Goal: Information Seeking & Learning: Check status

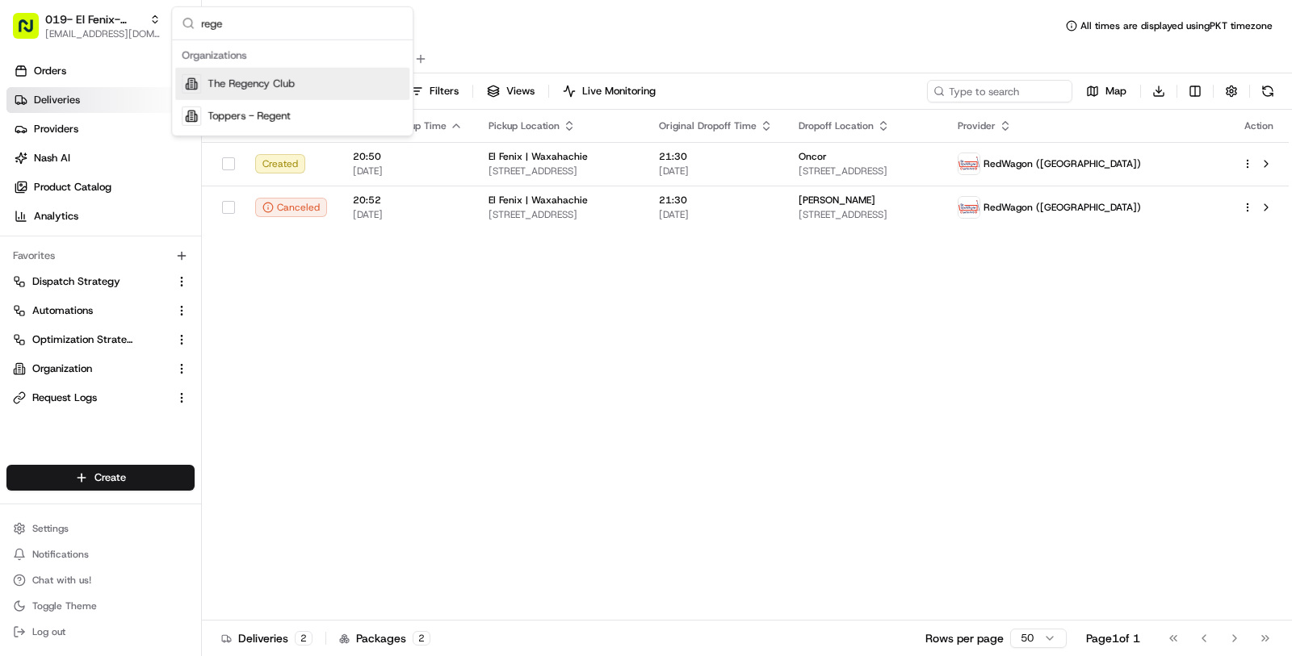
type input "rege"
click at [338, 88] on div "The Regency Club" at bounding box center [292, 84] width 234 height 32
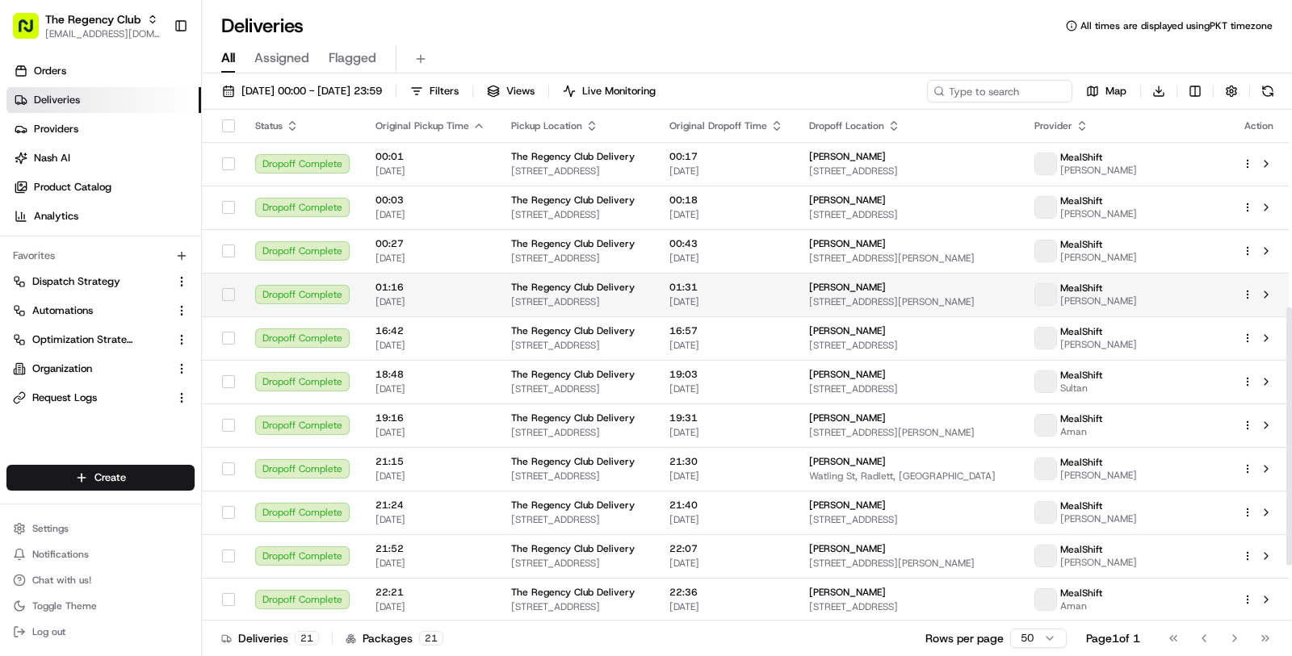
scroll to position [500, 0]
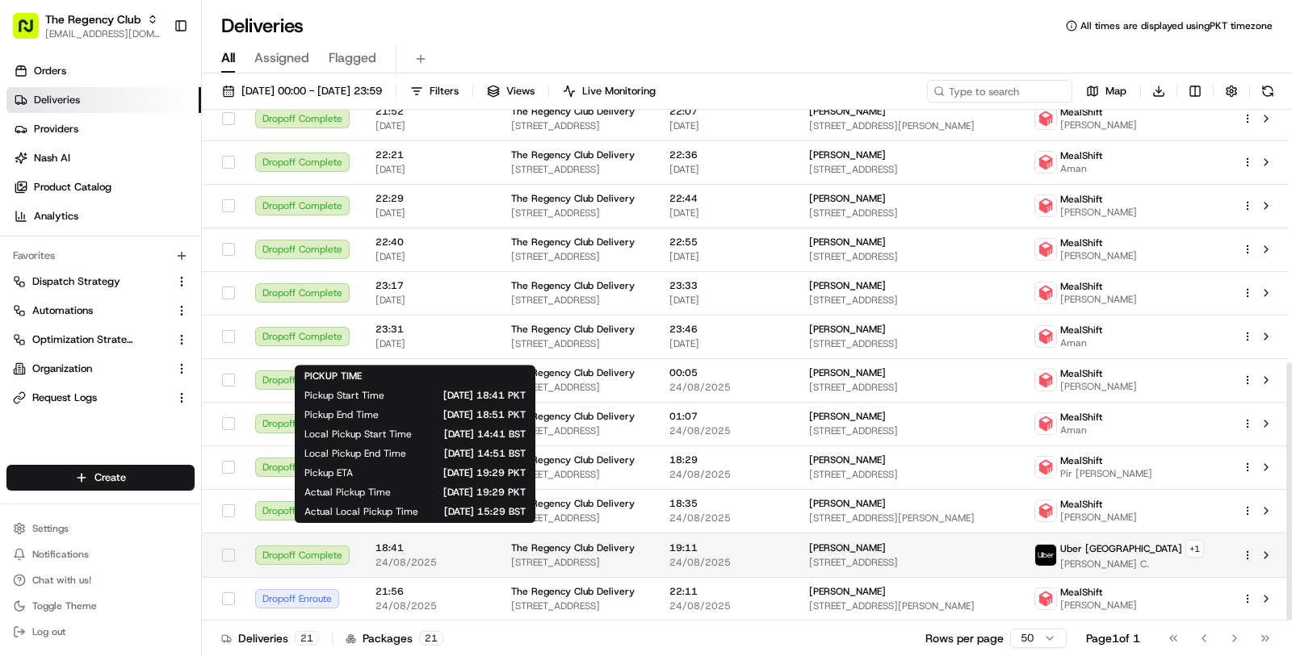
click at [425, 556] on span "24/08/2025" at bounding box center [430, 562] width 110 height 13
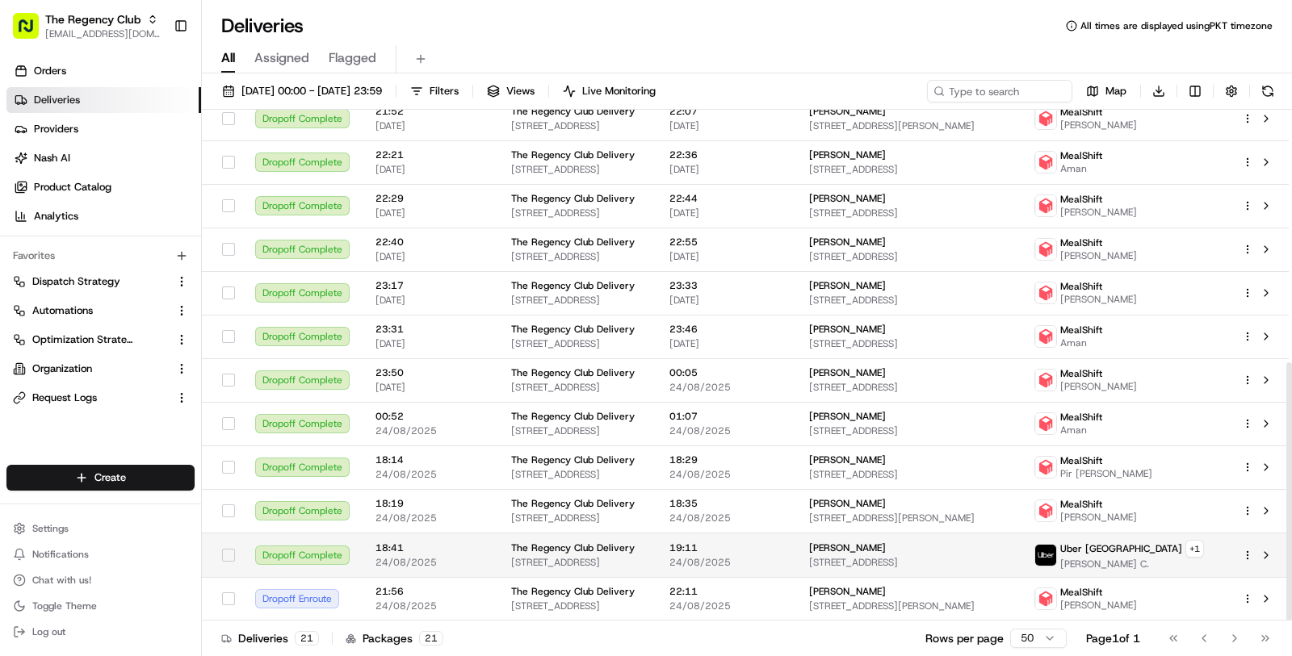
click at [643, 556] on span "18-21 Queensbury Station Parade, Edgware HA8 5NR, UK" at bounding box center [577, 562] width 132 height 13
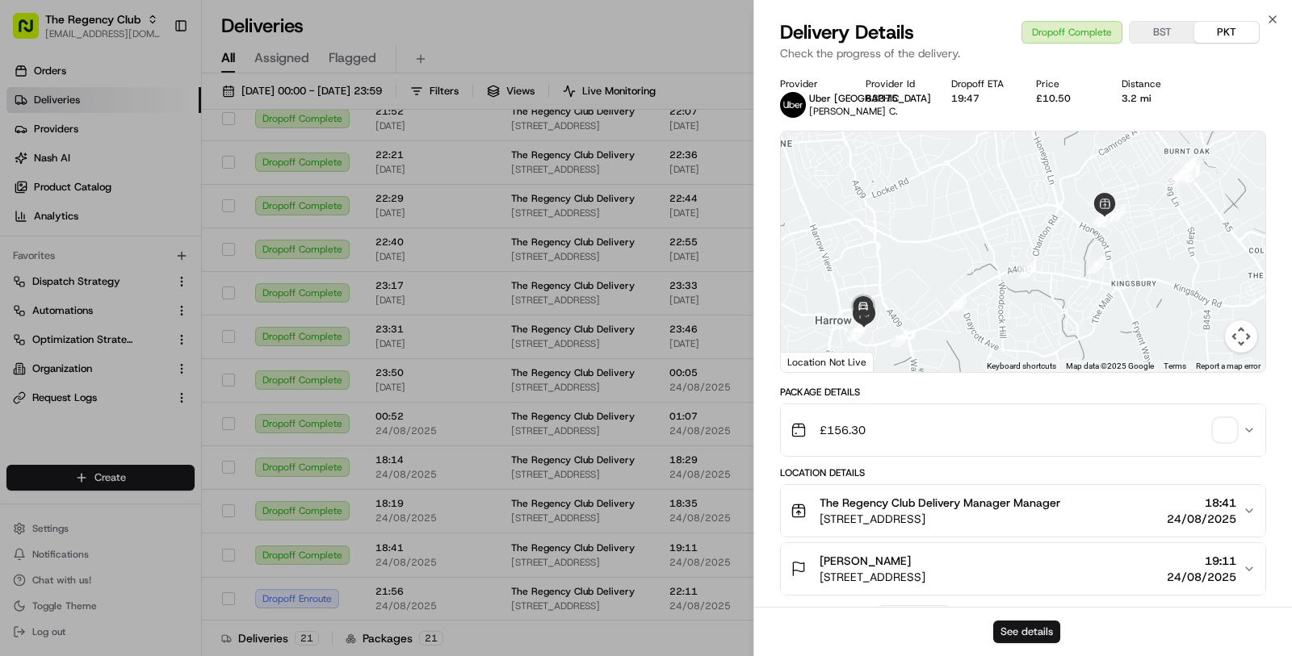
click at [1041, 628] on button "See details" at bounding box center [1026, 632] width 67 height 23
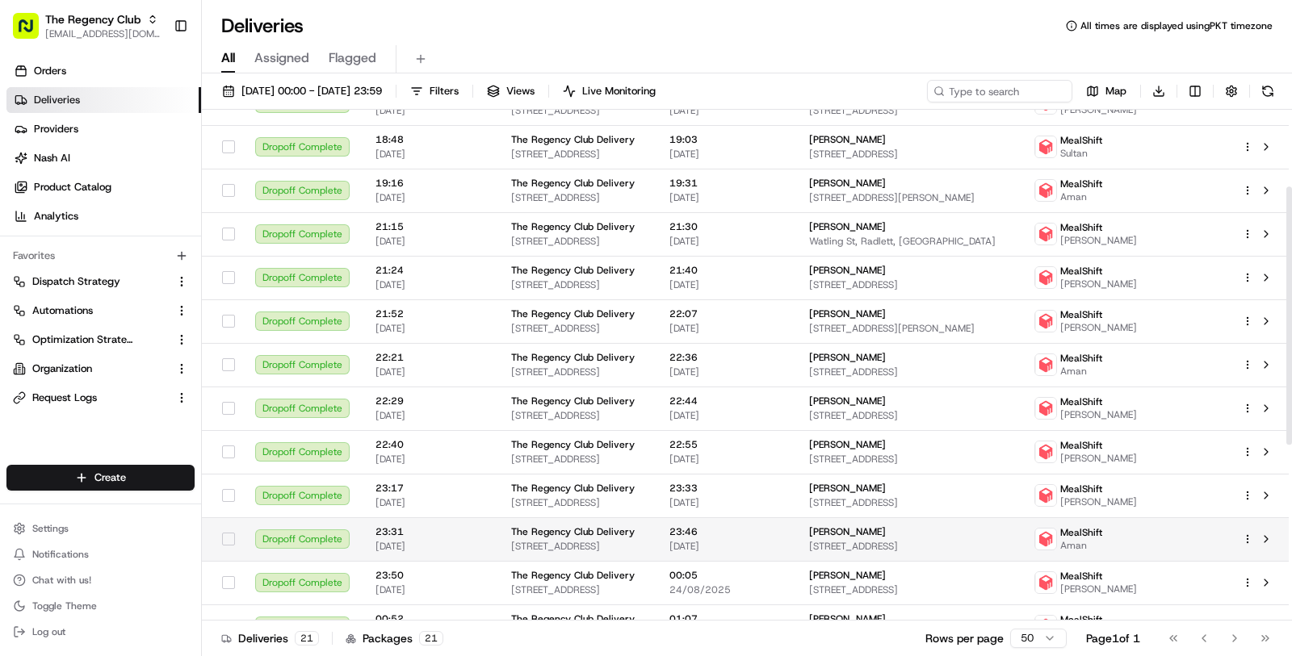
scroll to position [0, 0]
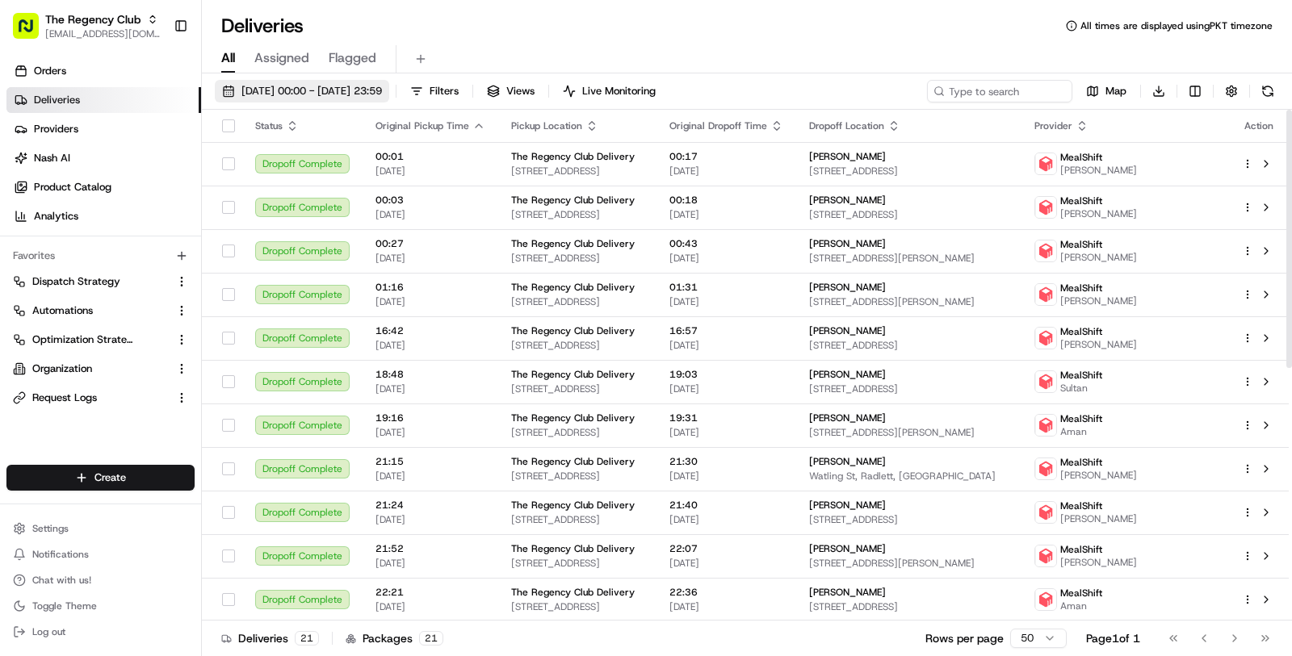
click at [376, 90] on span "23/08/2025 00:00 - 27/08/2025 23:59" at bounding box center [311, 91] width 140 height 15
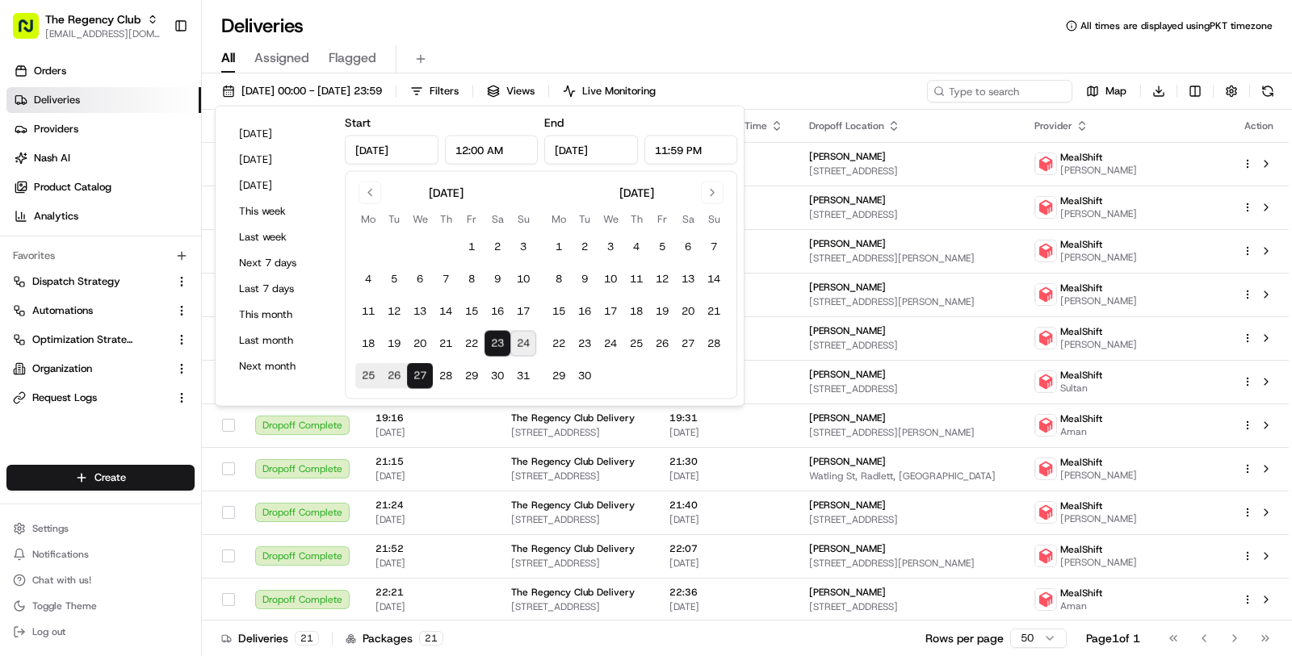
click at [425, 383] on button "27" at bounding box center [420, 376] width 26 height 26
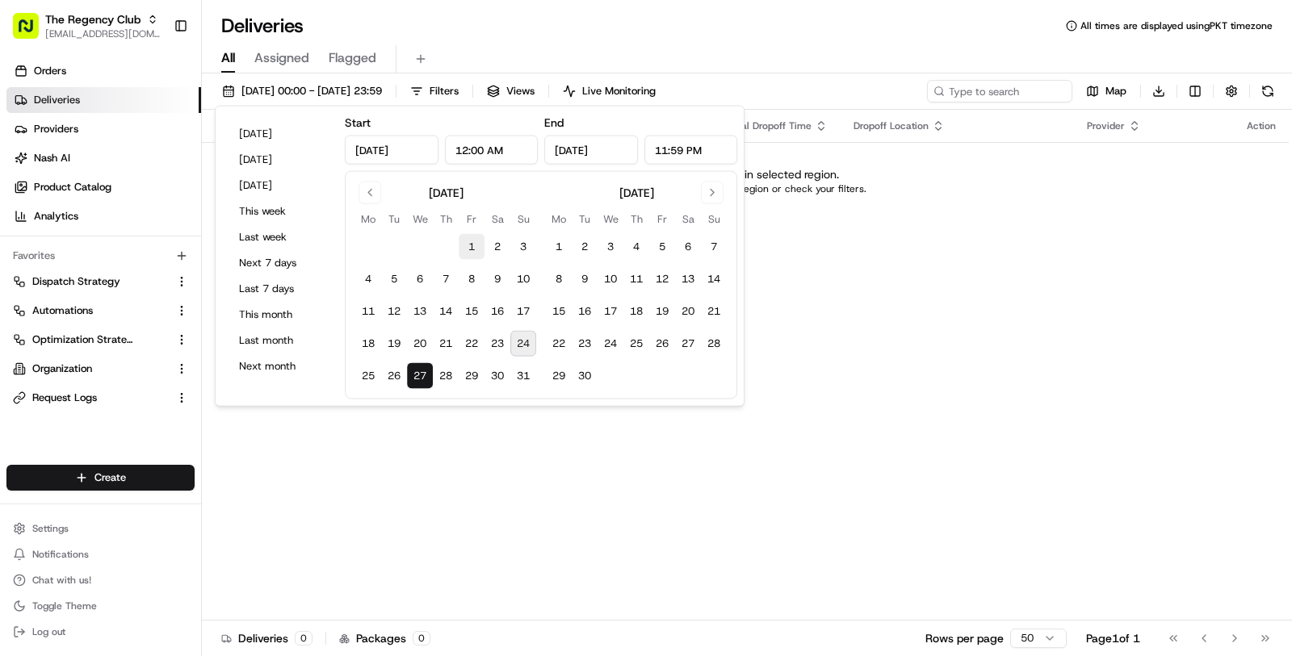
click at [467, 251] on button "1" at bounding box center [472, 247] width 26 height 26
type input "Aug 1, 2025"
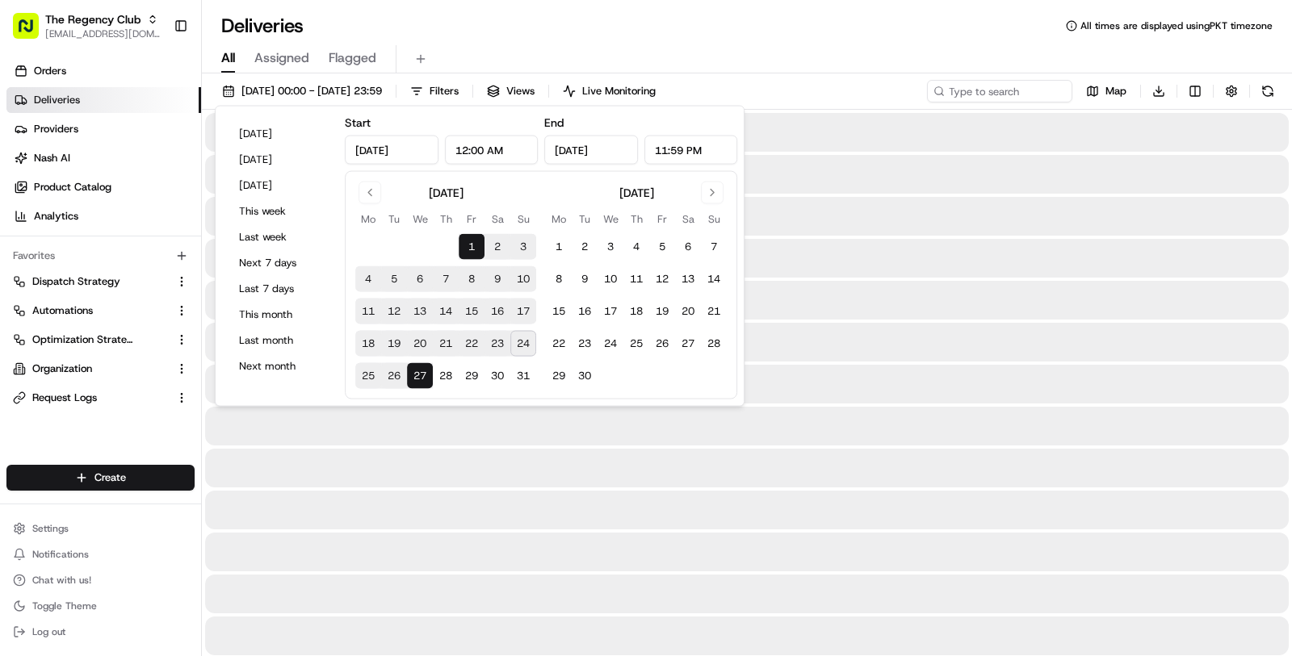
click at [798, 48] on div "All Assigned Flagged" at bounding box center [747, 59] width 1090 height 28
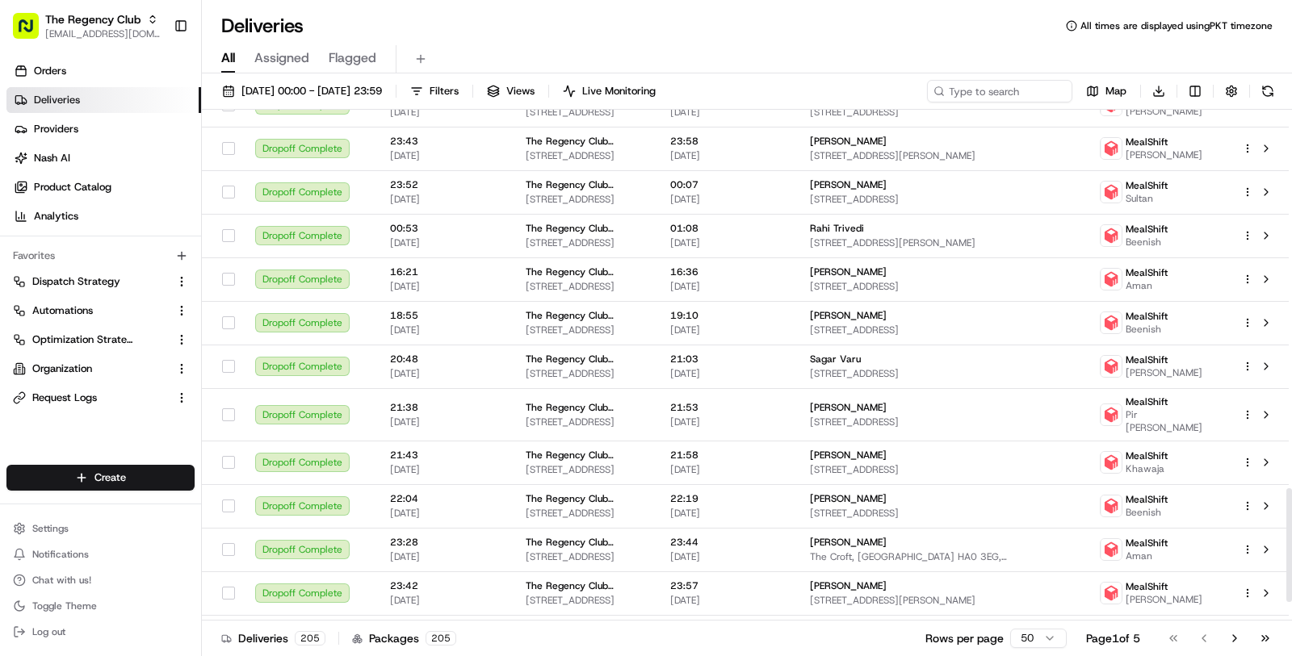
scroll to position [1785, 0]
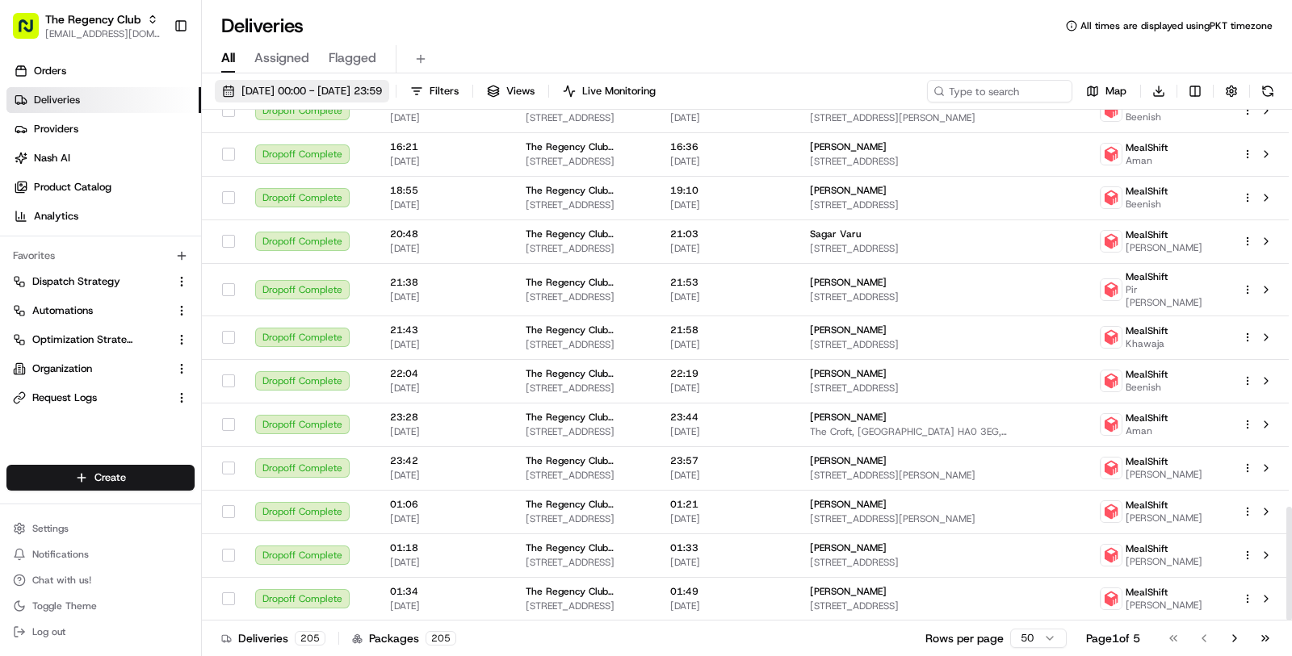
click at [382, 93] on span "01/08/2025 00:00 - 27/08/2025 23:59" at bounding box center [311, 91] width 140 height 15
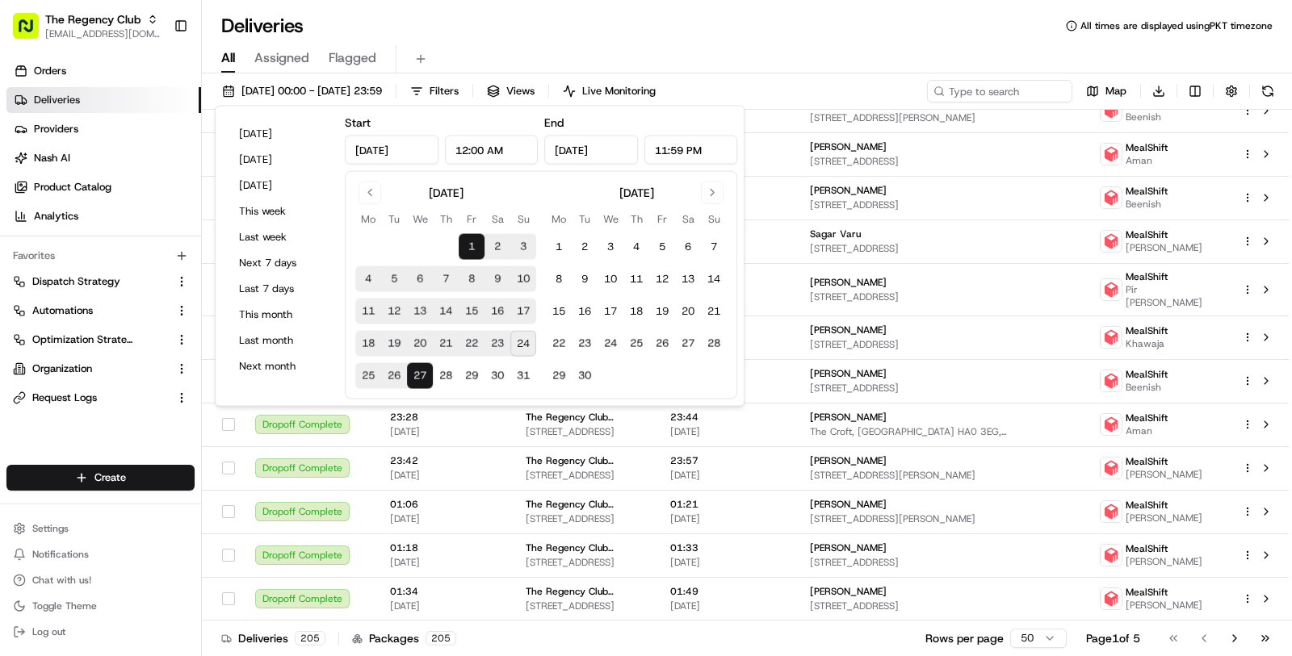
click at [516, 346] on button "24" at bounding box center [523, 344] width 26 height 26
type input "Aug 24, 2025"
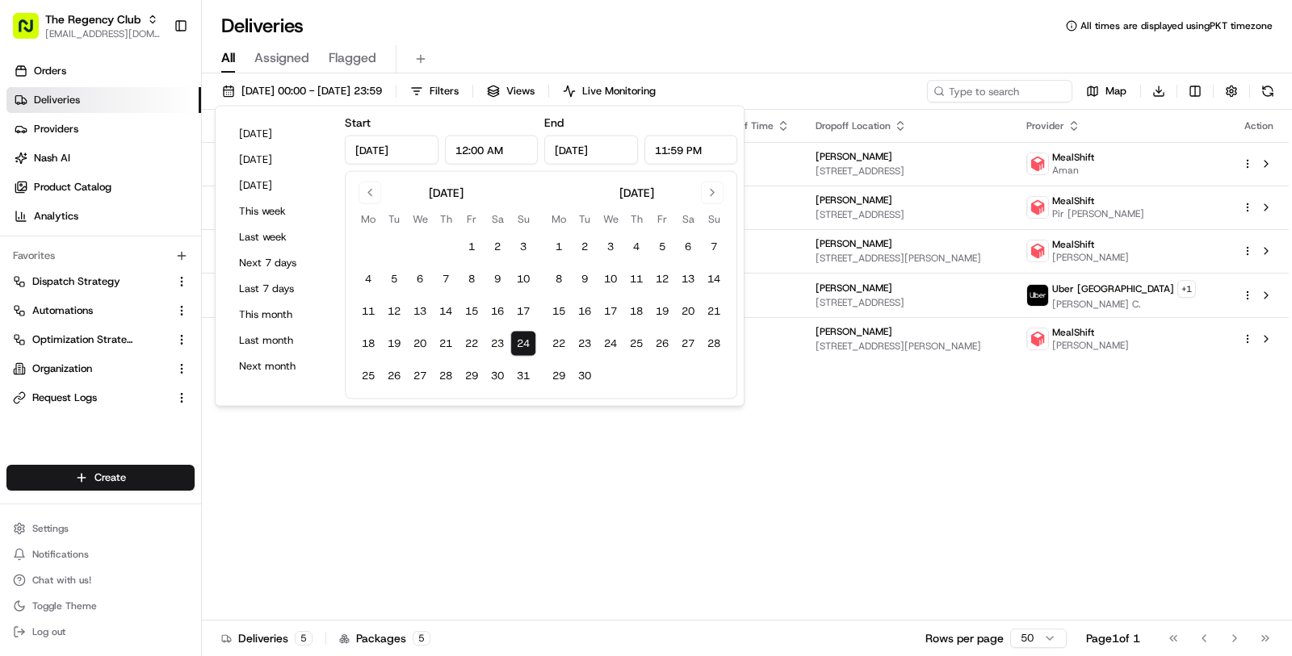
click at [962, 417] on div "Status Original Pickup Time Pickup Location Original Dropoff Time Dropoff Locat…" at bounding box center [745, 365] width 1087 height 511
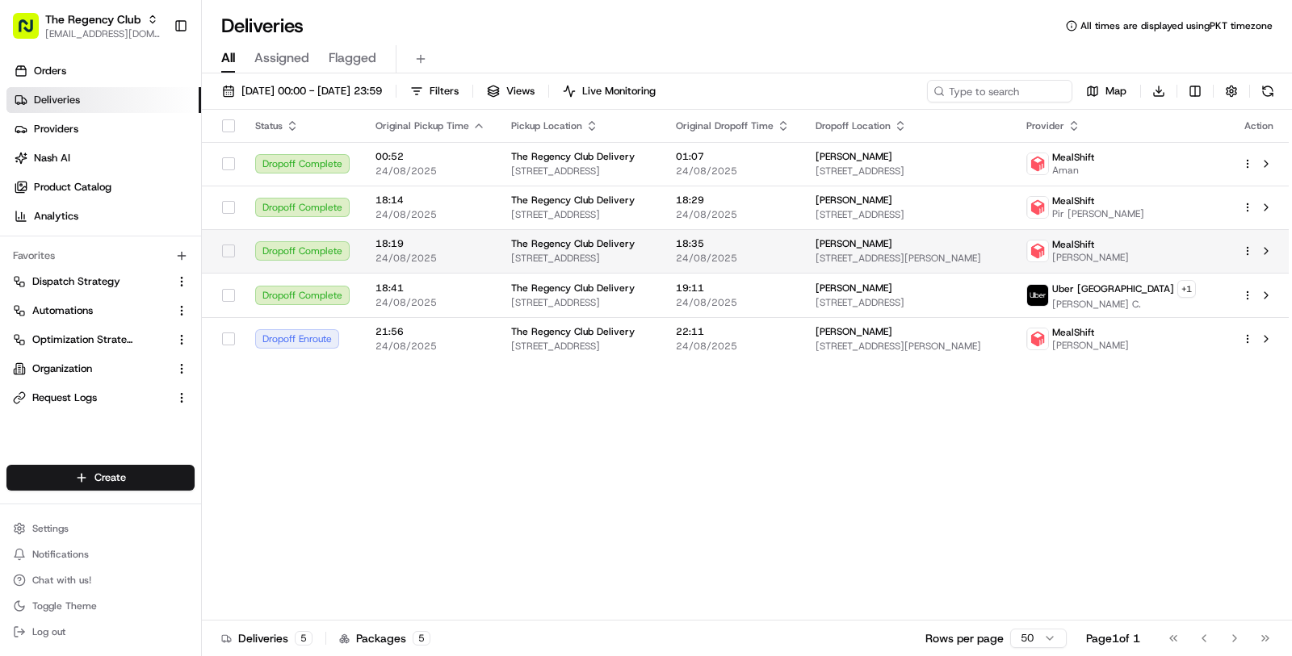
click at [650, 254] on span "[STREET_ADDRESS]" at bounding box center [580, 258] width 139 height 13
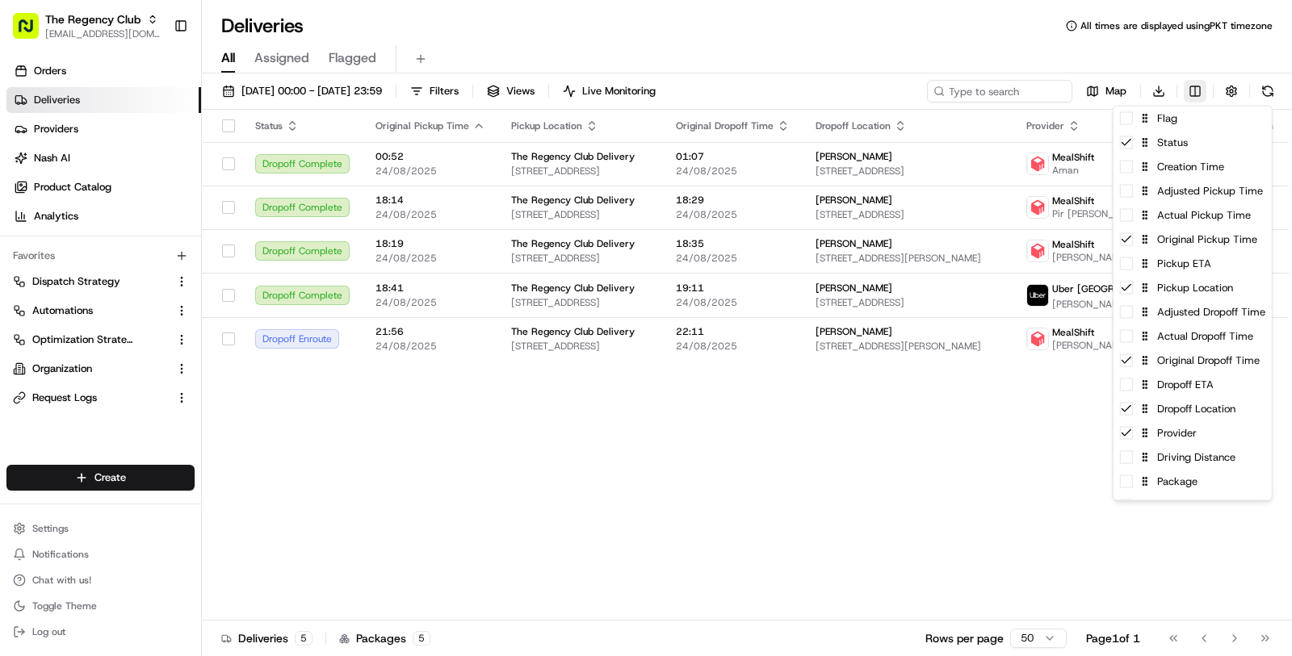
click at [1201, 95] on html "The Regency Club masood@usenash.com Toggle Sidebar Orders Deliveries Providers …" at bounding box center [646, 328] width 1292 height 656
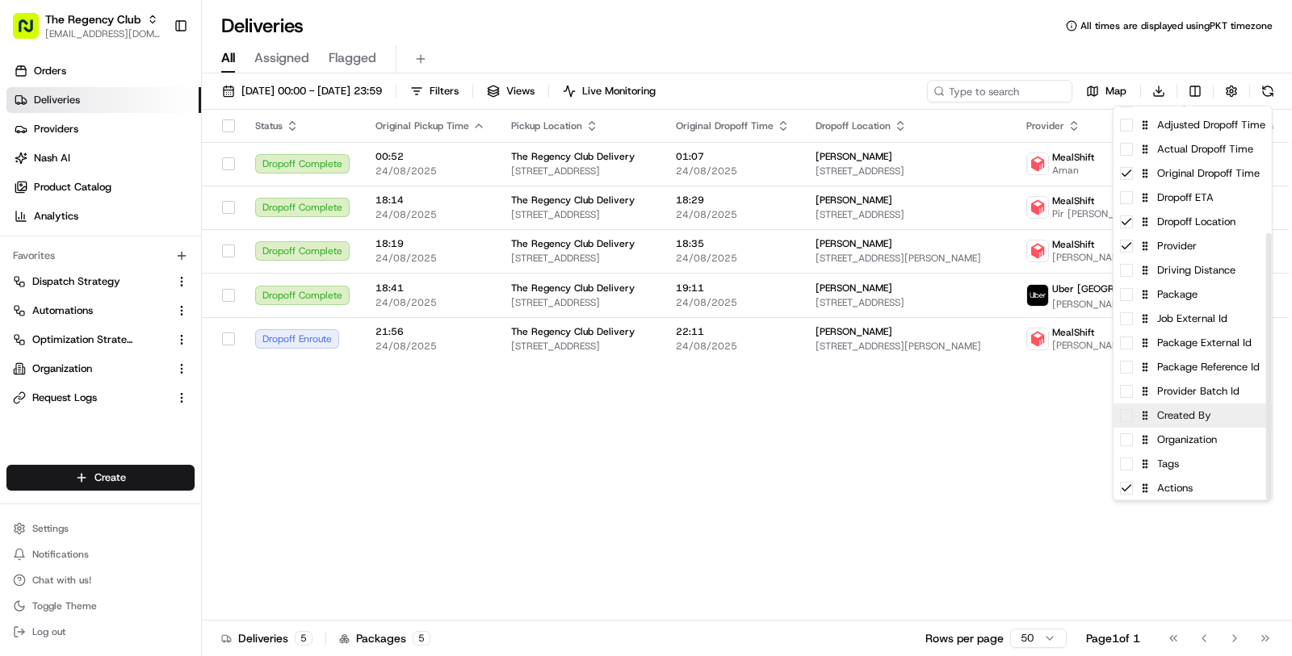
click at [1230, 422] on div "Created By" at bounding box center [1192, 416] width 158 height 24
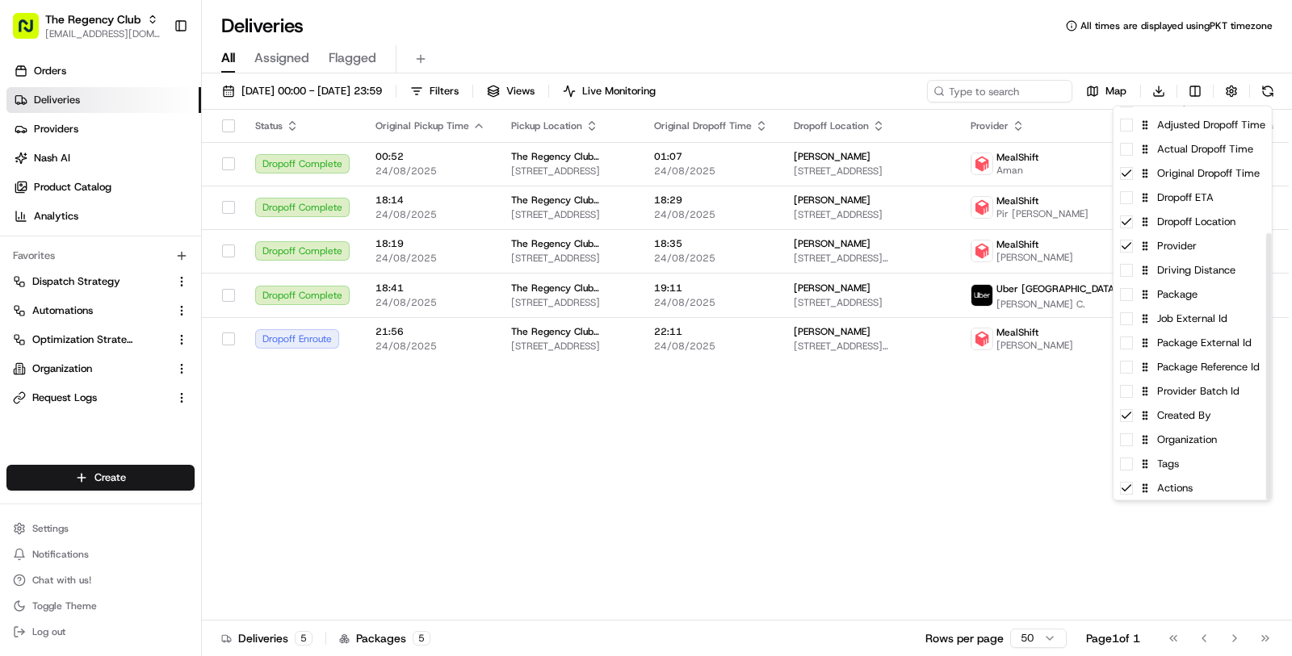
click at [972, 446] on html "The Regency Club masood@usenash.com Toggle Sidebar Orders Deliveries Providers …" at bounding box center [646, 328] width 1292 height 656
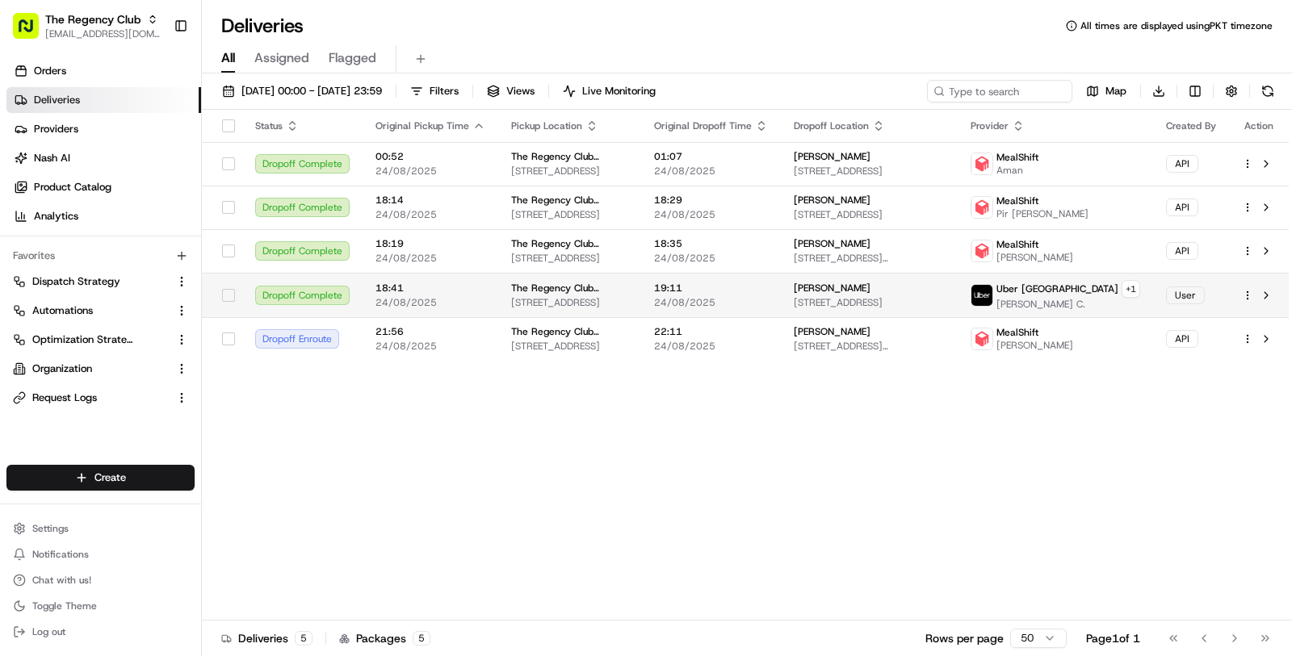
click at [768, 308] on span "24/08/2025" at bounding box center [711, 302] width 114 height 13
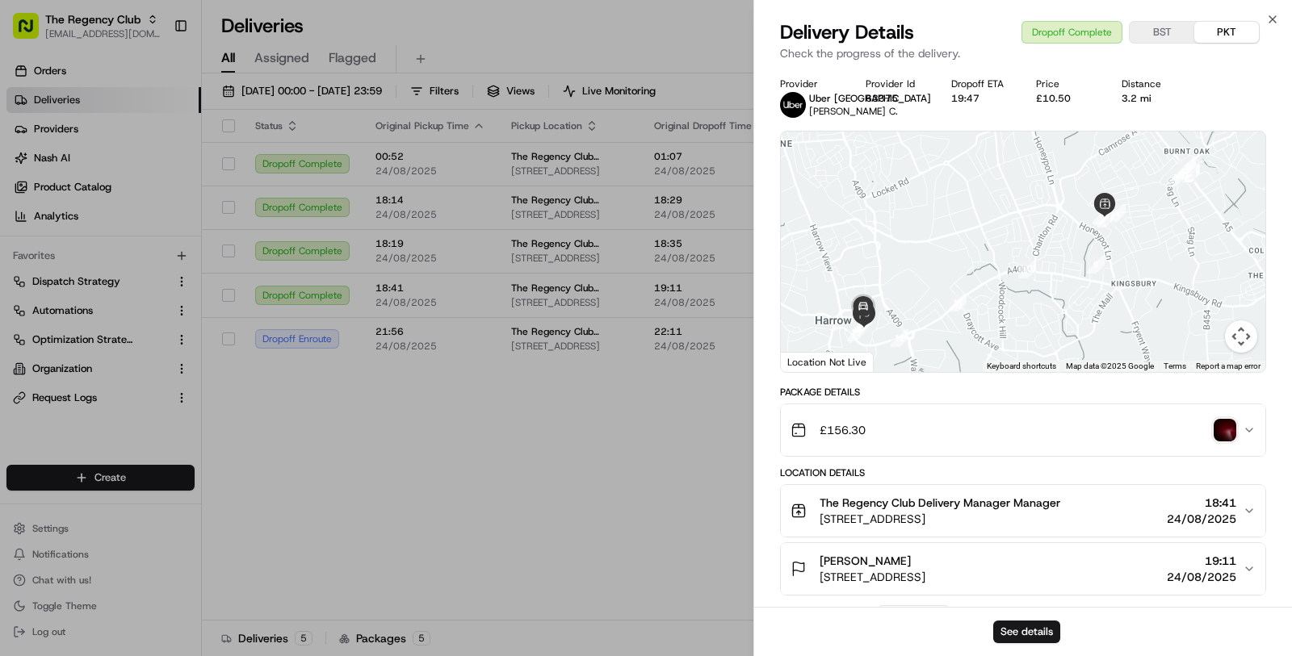
click at [1020, 617] on div "See details" at bounding box center [1023, 631] width 538 height 49
click at [1019, 625] on button "See details" at bounding box center [1026, 632] width 67 height 23
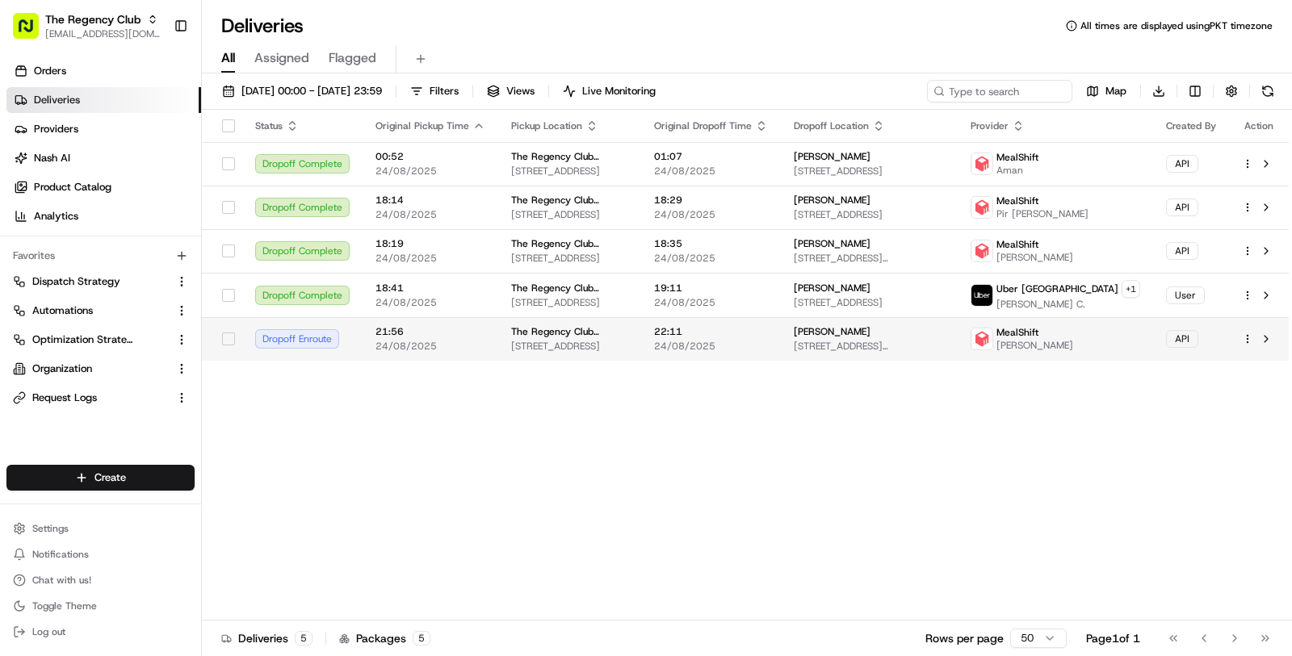
click at [750, 361] on td "22:11 24/08/2025" at bounding box center [711, 339] width 140 height 44
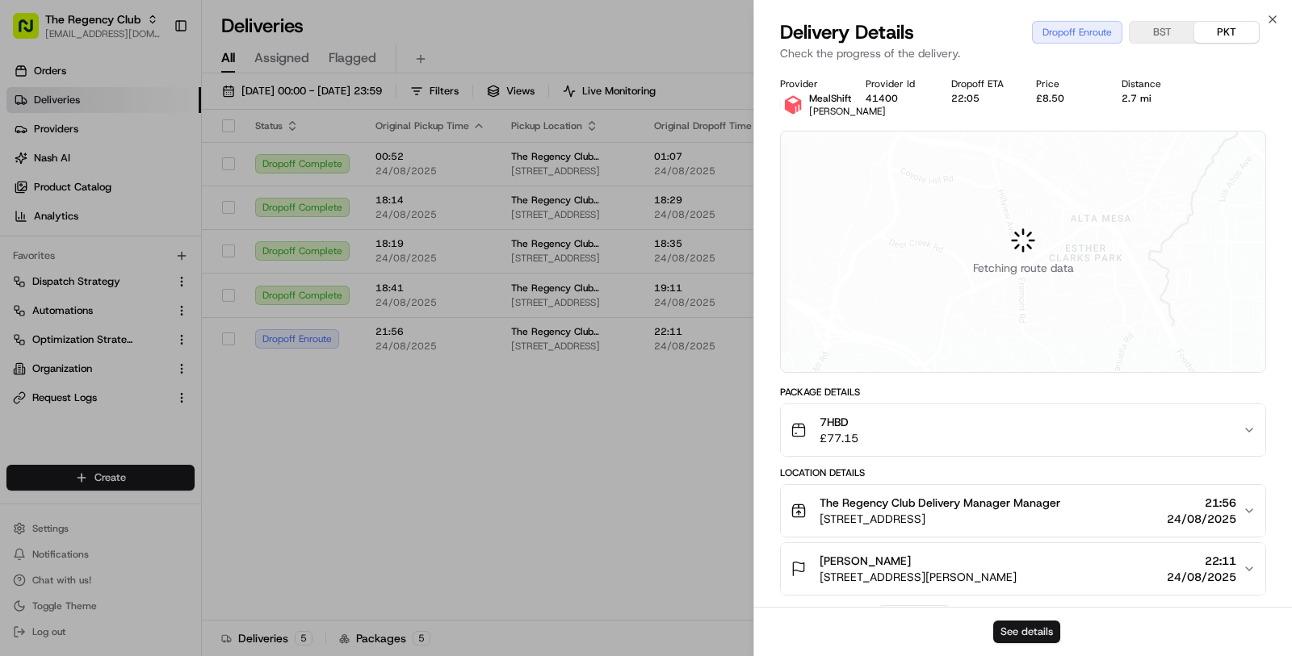
click at [1024, 639] on button "See details" at bounding box center [1026, 632] width 67 height 23
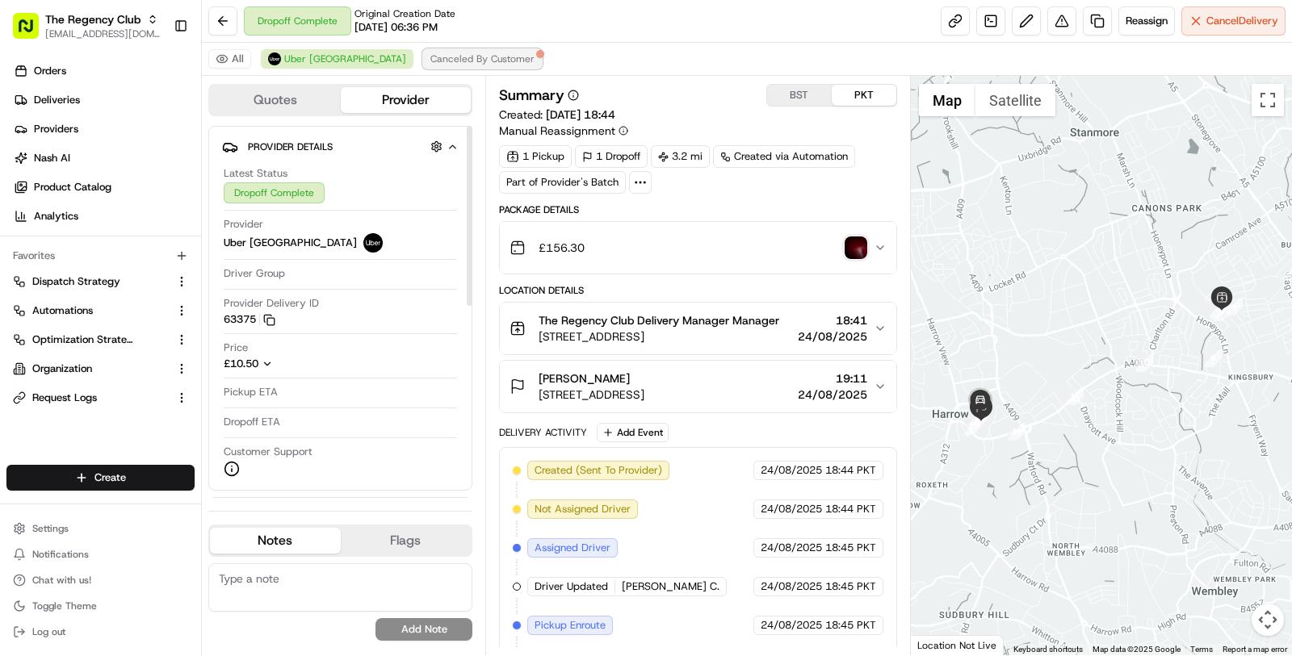
click at [430, 60] on span "Canceled By Customer" at bounding box center [482, 58] width 104 height 13
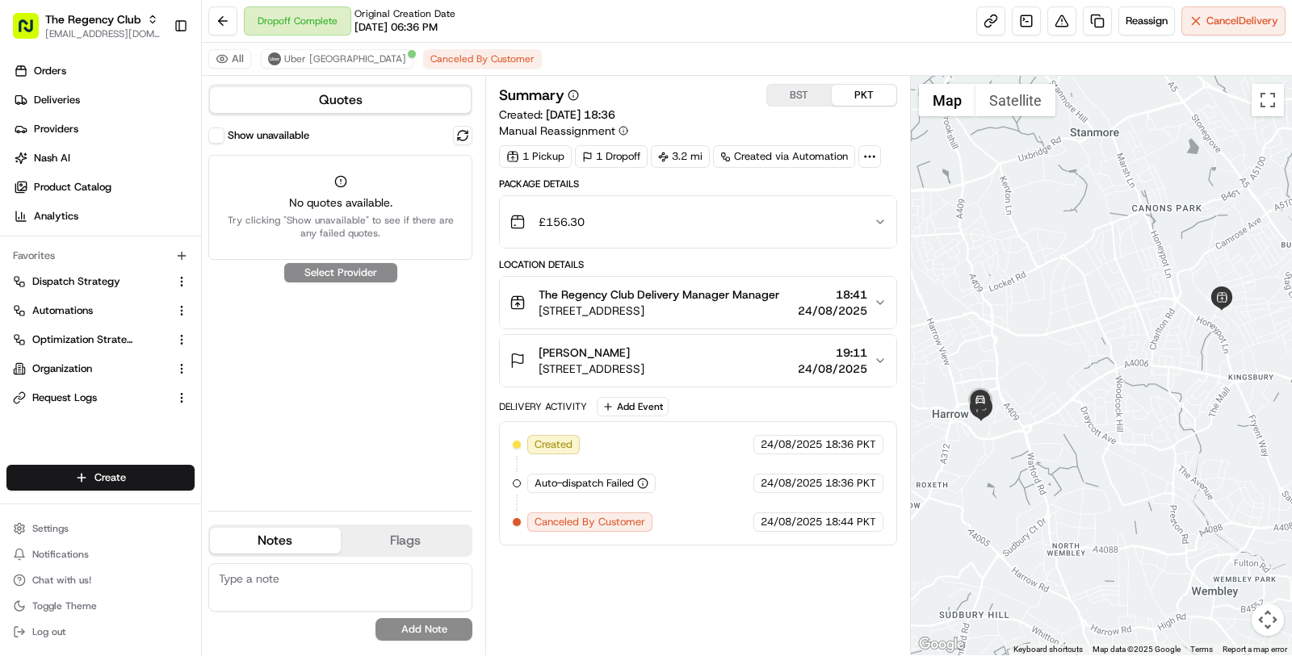
click at [217, 140] on button "Show unavailable" at bounding box center [216, 136] width 16 height 16
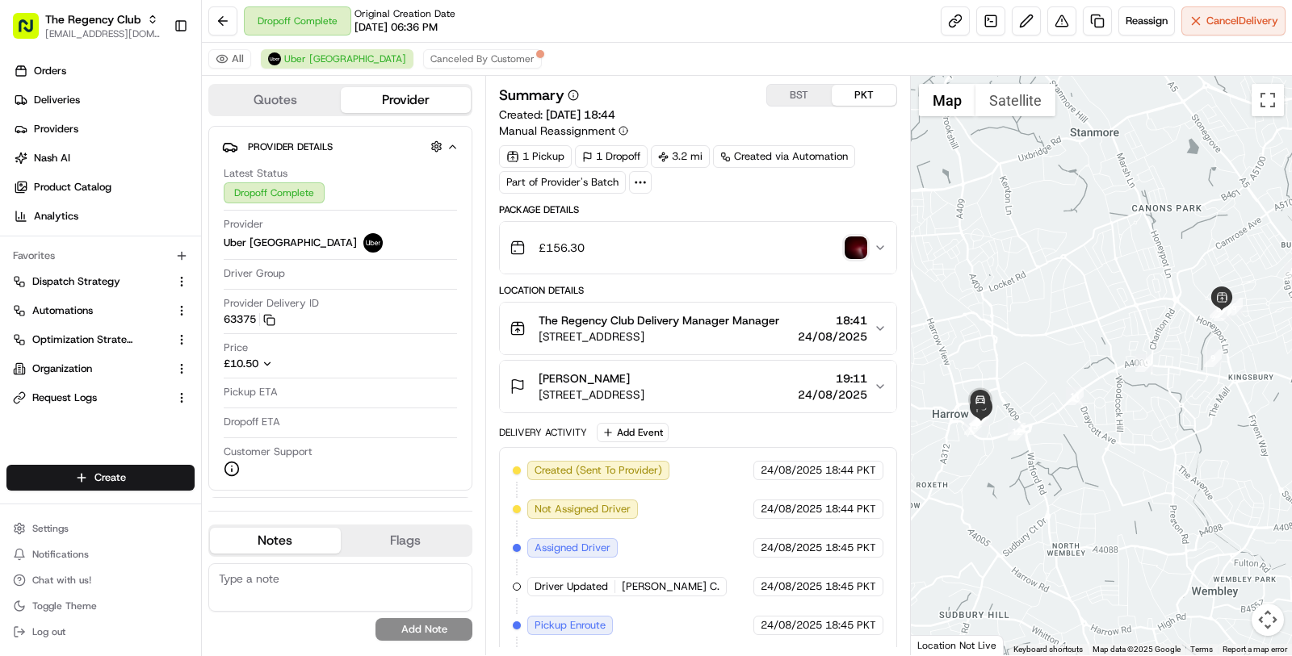
click at [773, 329] on span "18-21 Queensbury Station Parade, Edgware HA8 5NR, UK" at bounding box center [659, 337] width 241 height 16
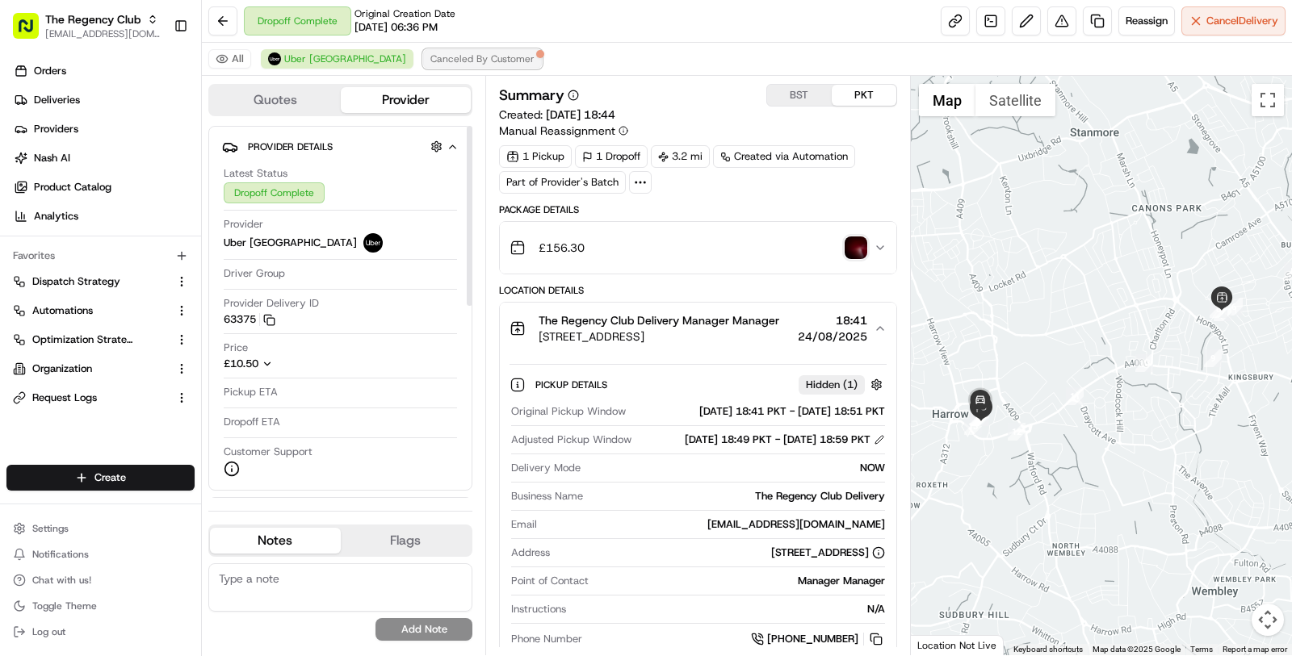
click at [430, 61] on span "Canceled By Customer" at bounding box center [482, 58] width 104 height 13
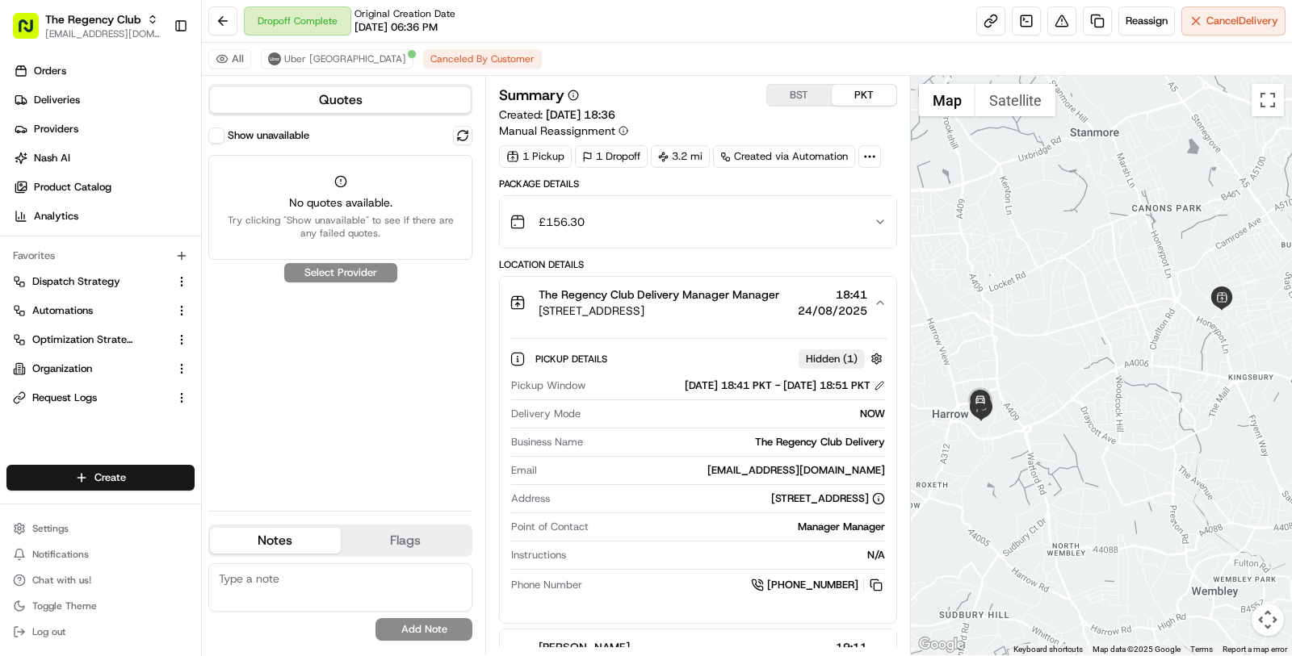
click at [224, 136] on div "Show unavailable" at bounding box center [258, 136] width 101 height 16
click at [220, 136] on button "Show unavailable" at bounding box center [216, 136] width 16 height 16
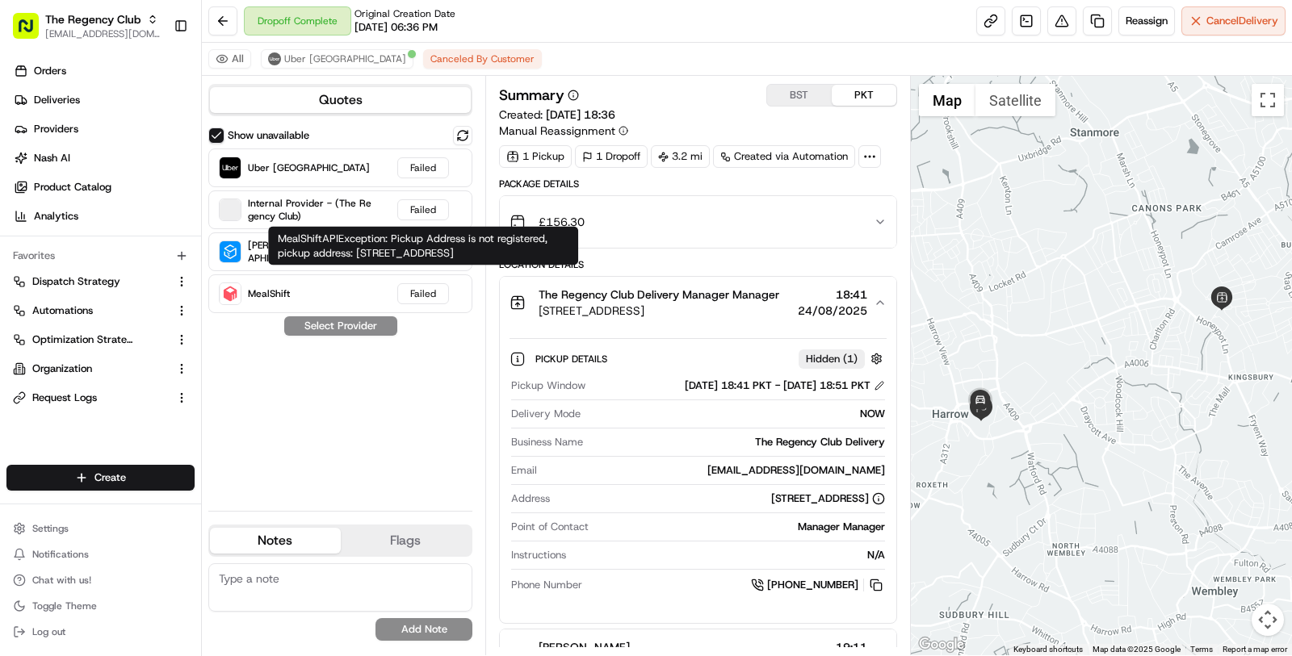
drag, startPoint x: 451, startPoint y: 266, endPoint x: 391, endPoint y: 238, distance: 66.8
click at [391, 238] on div "MealShiftAPIException: Pickup Address is not registered, pickup address: 18-21 …" at bounding box center [423, 246] width 310 height 39
click at [447, 265] on div "MealShiftAPIException: Pickup Address is not registered, pickup address: 18-21 …" at bounding box center [423, 246] width 310 height 39
drag, startPoint x: 447, startPoint y: 266, endPoint x: 279, endPoint y: 237, distance: 171.1
click at [279, 237] on div "MealShiftAPIException: Pickup Address is not registered, pickup address: 18-21 …" at bounding box center [423, 246] width 310 height 39
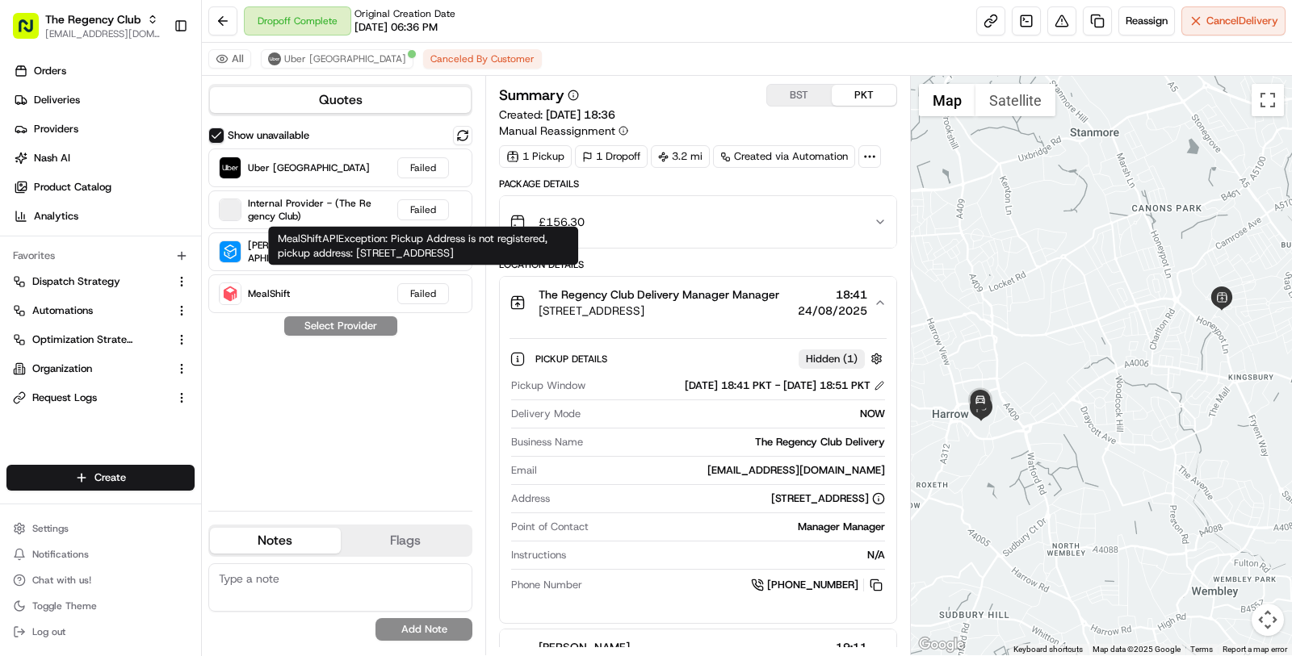
copy div "MealShiftAPIException: Pickup Address is not registered, pickup address: 18-21 …"
drag, startPoint x: 438, startPoint y: 269, endPoint x: 281, endPoint y: 245, distance: 159.3
click at [281, 245] on div "MealShiftAPIException: Pickup Address is not registered, pickup address: 18-21 …" at bounding box center [423, 246] width 310 height 39
copy div "MealShiftAPIException: Pickup Address is not registered, pickup address: 18-21 …"
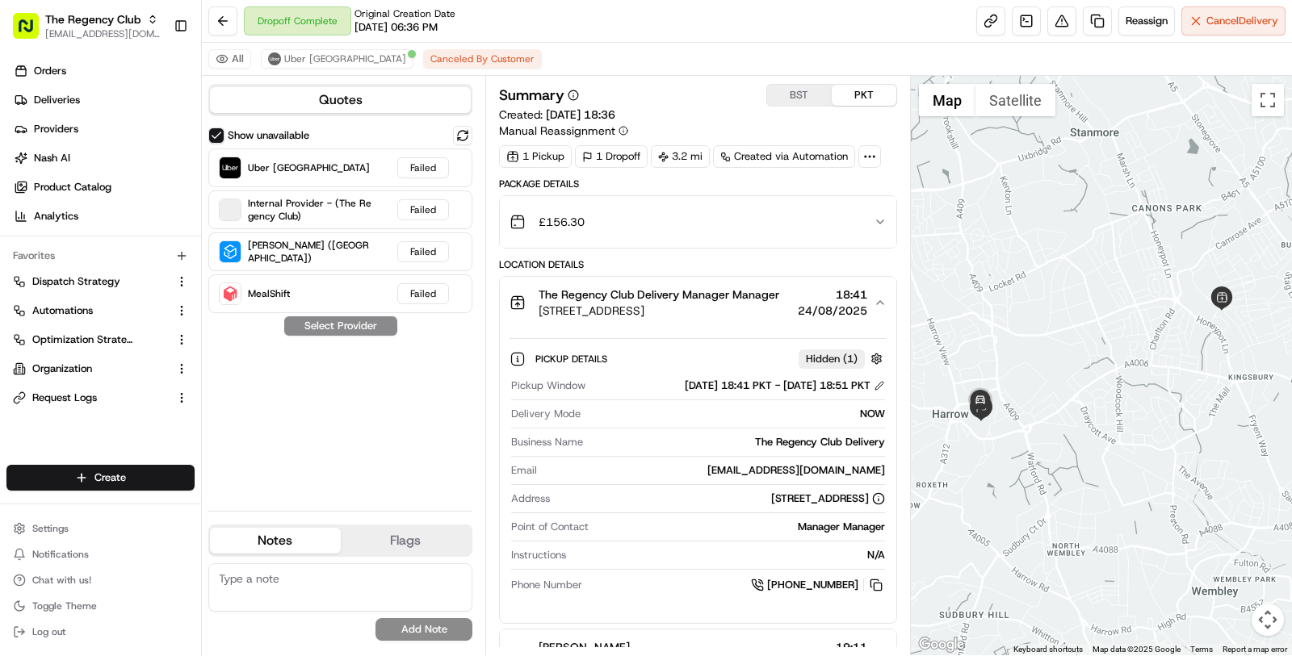
drag, startPoint x: 870, startPoint y: 500, endPoint x: 604, endPoint y: 485, distance: 266.8
click at [604, 485] on div "Pickup Window 24/08/2025 18:41 PKT - 24/08/2025 18:51 PKT Delivery Mode NOW Bus…" at bounding box center [697, 486] width 377 height 228
copy div "18-21 Queensbury Station Parade, Edgware HA8 5NR, UK"
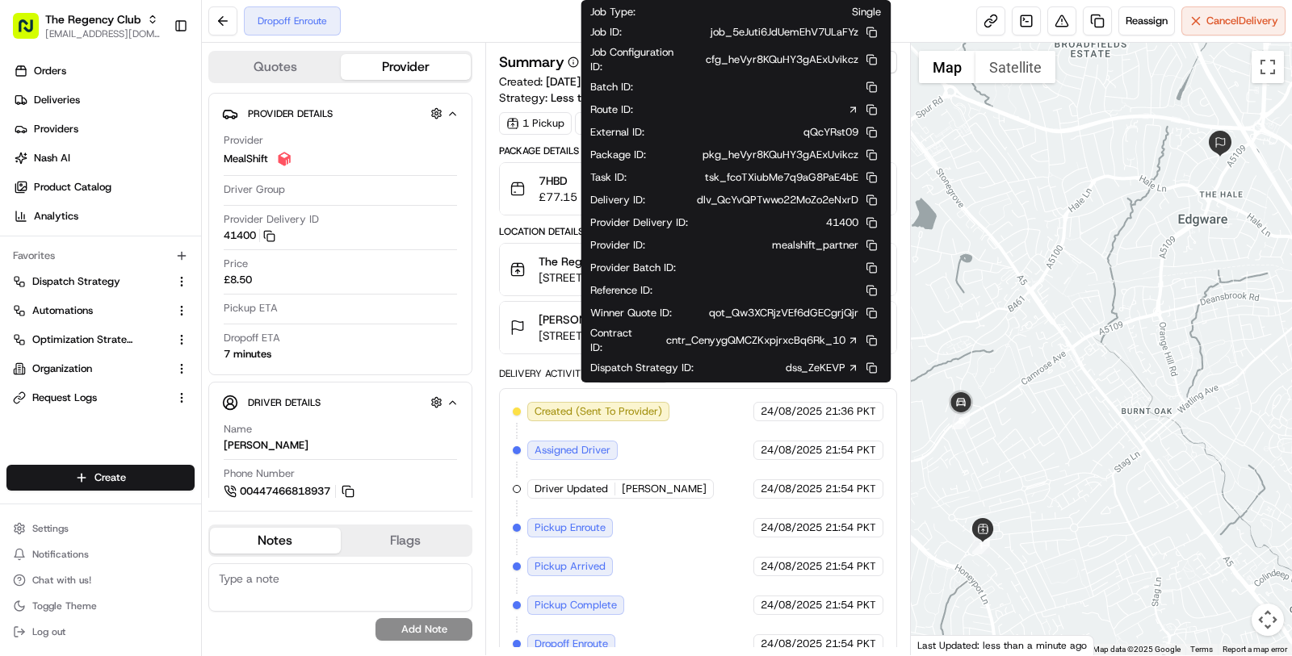
click at [852, 338] on icon at bounding box center [853, 340] width 5 height 5
